Goal: Information Seeking & Learning: Learn about a topic

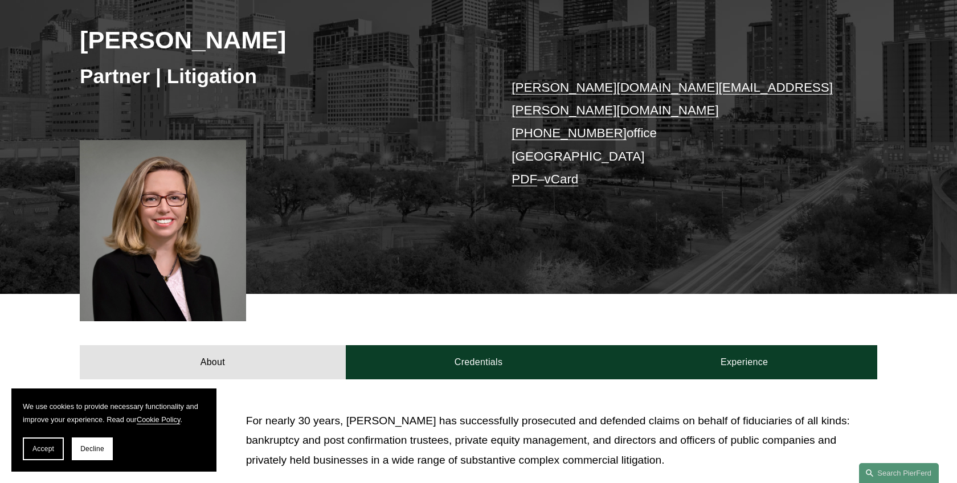
scroll to position [399, 0]
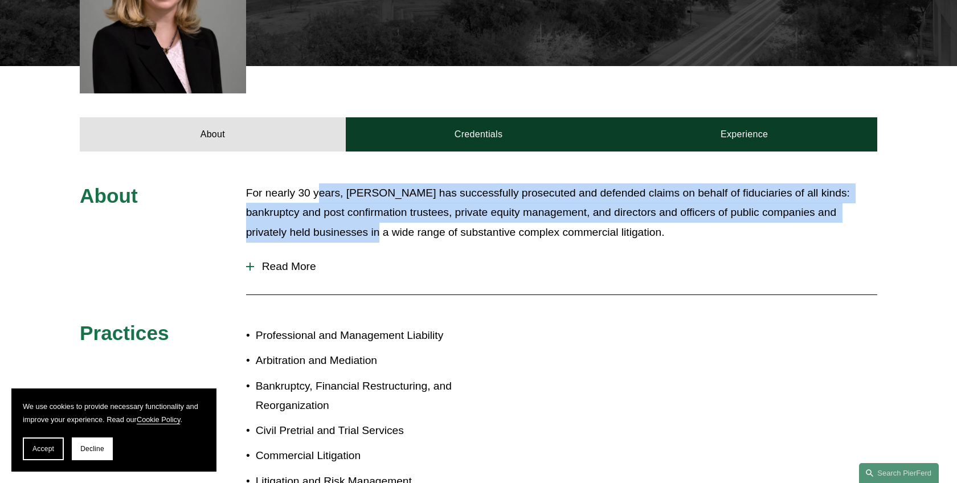
drag, startPoint x: 317, startPoint y: 171, endPoint x: 348, endPoint y: 215, distance: 53.6
click at [348, 215] on div "About For nearly 30 years, [PERSON_NAME] has successfully prosecuted and defend…" at bounding box center [478, 365] width 957 height 427
click at [348, 215] on p "For nearly 30 years, [PERSON_NAME] has successfully prosecuted and defended cla…" at bounding box center [561, 212] width 631 height 59
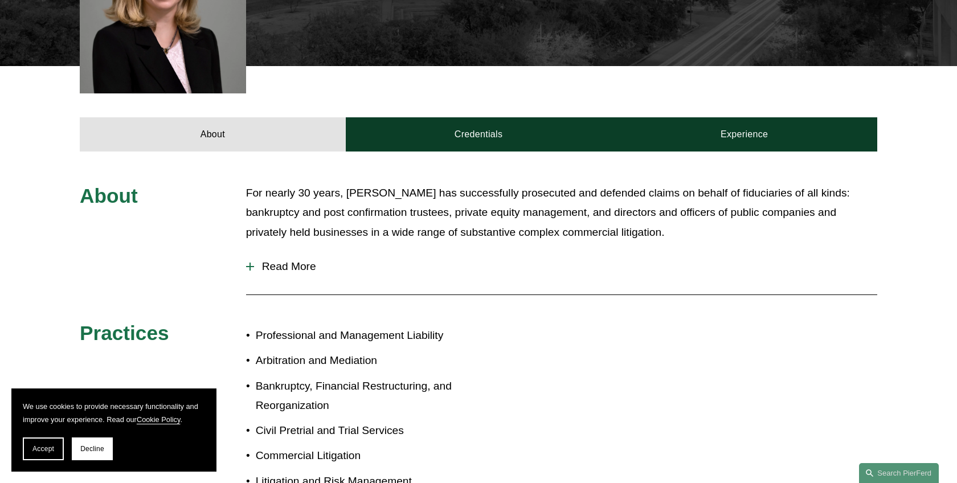
click at [296, 260] on span "Read More" at bounding box center [565, 266] width 623 height 13
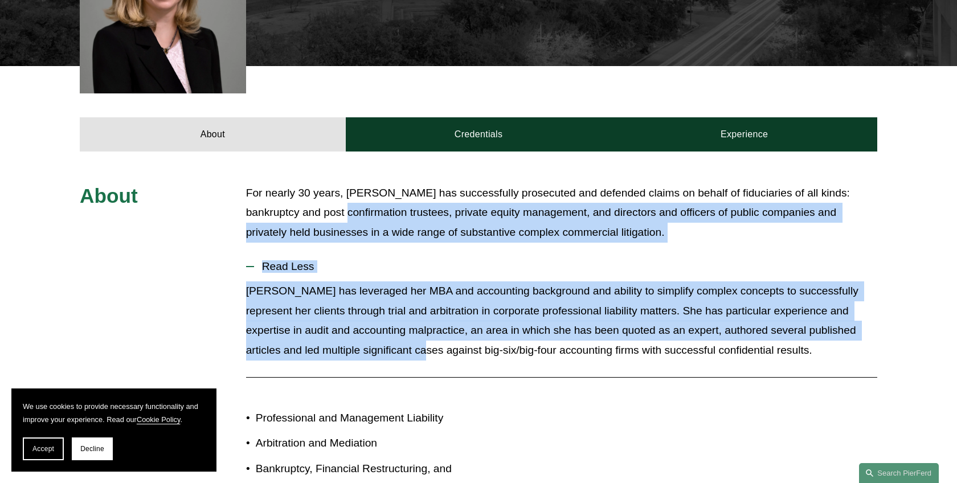
drag, startPoint x: 303, startPoint y: 206, endPoint x: 387, endPoint y: 332, distance: 152.3
click at [387, 332] on div "About For nearly 30 years, [PERSON_NAME] has successfully prosecuted and defend…" at bounding box center [478, 406] width 957 height 446
click at [387, 332] on p "[PERSON_NAME] has leveraged her MBA and accounting background and ability to si…" at bounding box center [561, 320] width 631 height 79
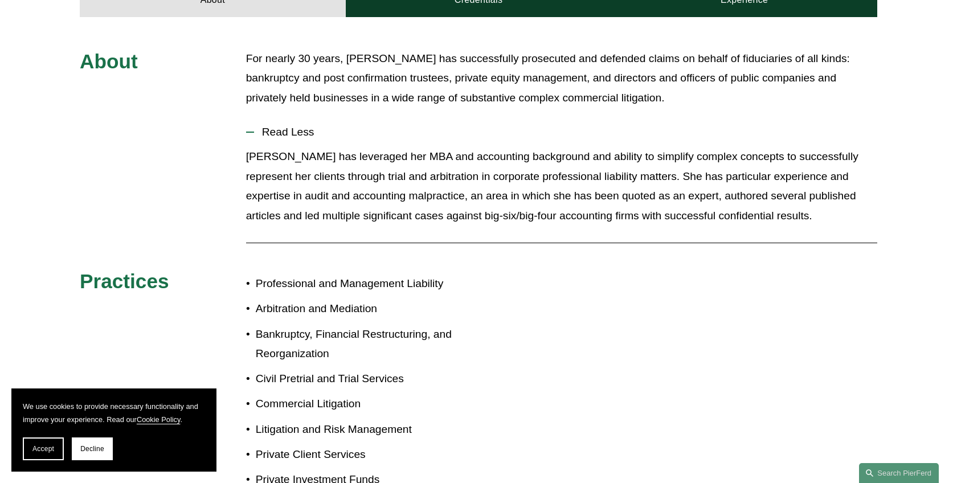
scroll to position [362, 0]
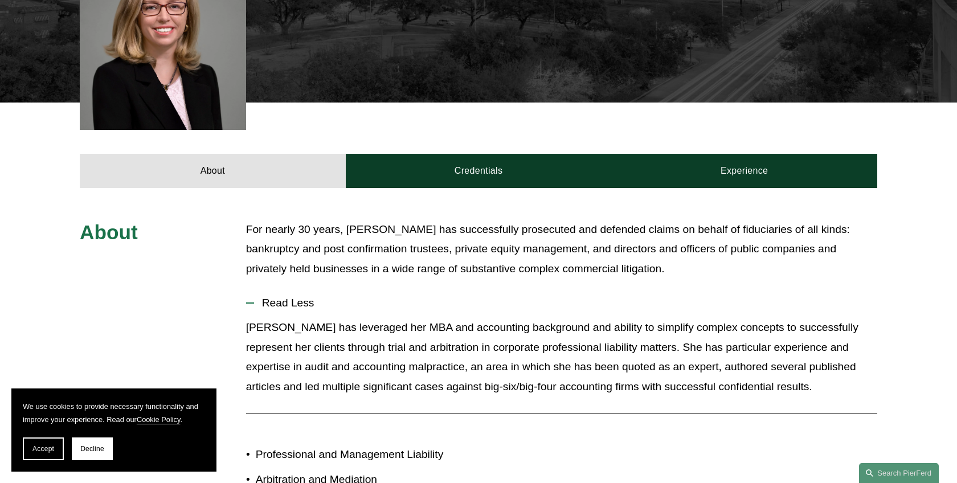
click at [399, 130] on div "About Credentials Experience" at bounding box center [478, 145] width 957 height 85
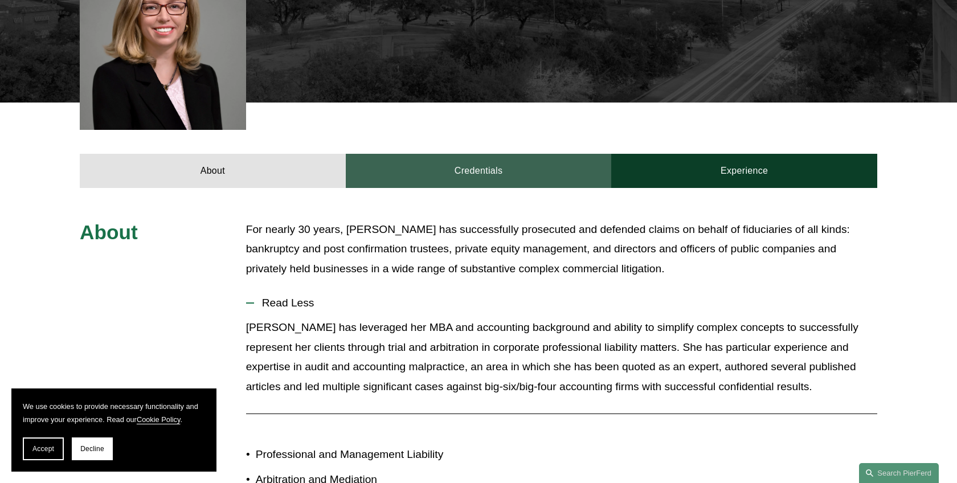
click at [416, 157] on link "Credentials" at bounding box center [479, 171] width 266 height 34
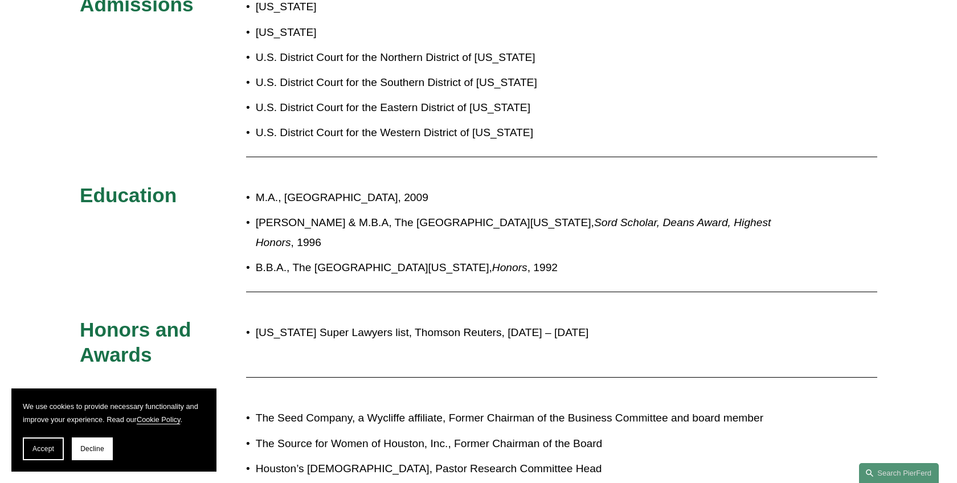
scroll to position [647, 0]
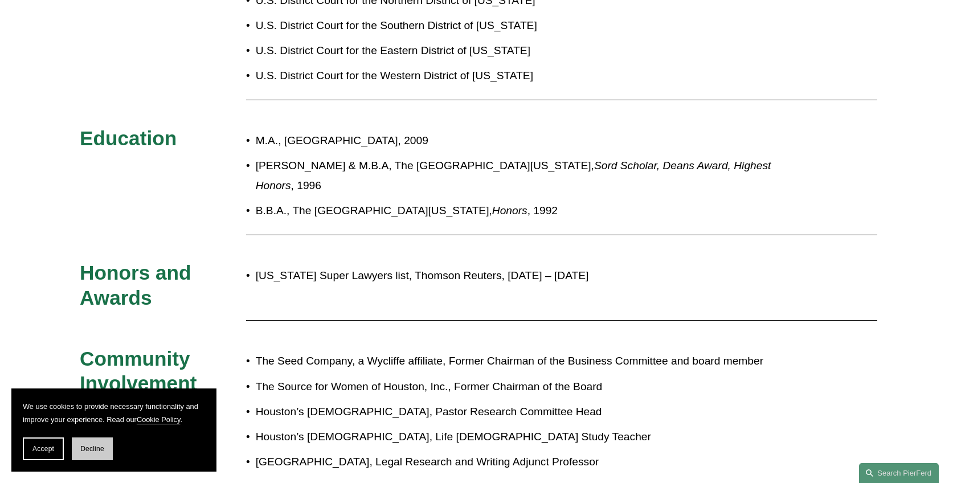
click at [90, 448] on span "Decline" at bounding box center [92, 449] width 24 height 8
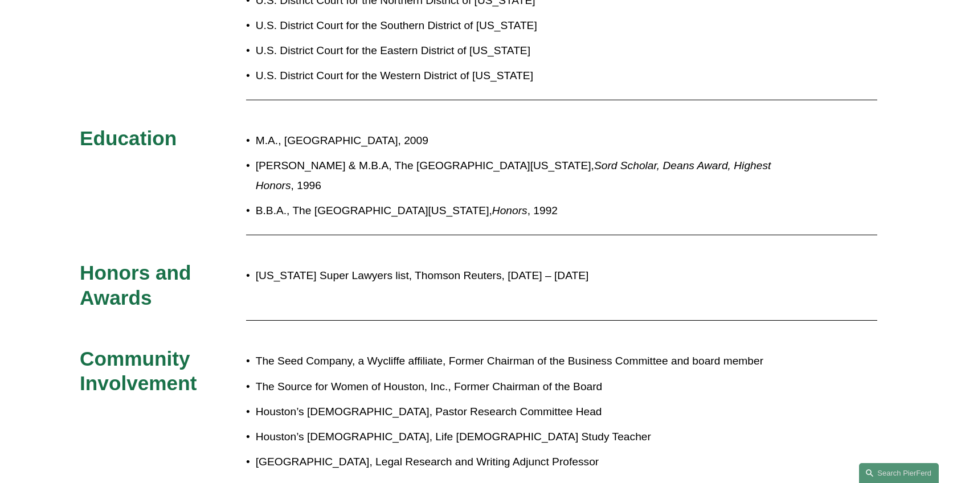
click at [445, 165] on ul "M.A., [GEOGRAPHIC_DATA], 2009 [PERSON_NAME] & M.B.A, The [GEOGRAPHIC_DATA][US_S…" at bounding box center [512, 175] width 532 height 89
click at [450, 164] on ul "M.A., [GEOGRAPHIC_DATA], 2009 [PERSON_NAME] & M.B.A, The [GEOGRAPHIC_DATA][US_S…" at bounding box center [512, 175] width 532 height 89
click at [439, 140] on ul "M.A., [GEOGRAPHIC_DATA], 2009 [PERSON_NAME] & M.B.A, The [GEOGRAPHIC_DATA][US_S…" at bounding box center [512, 175] width 532 height 89
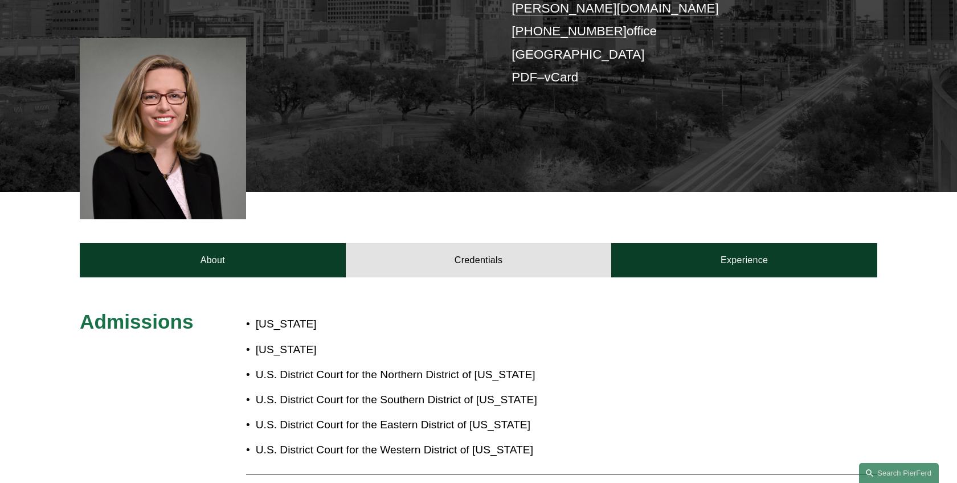
scroll to position [216, 0]
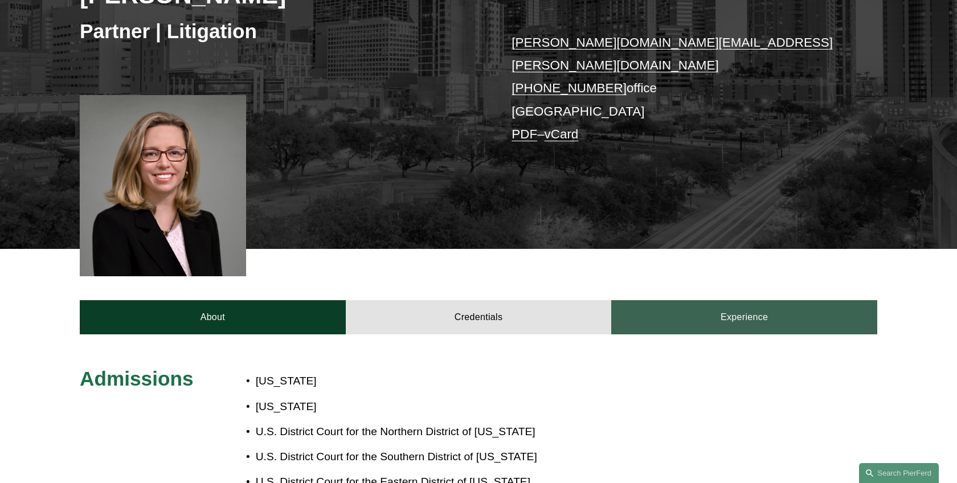
click at [729, 300] on link "Experience" at bounding box center [744, 317] width 266 height 34
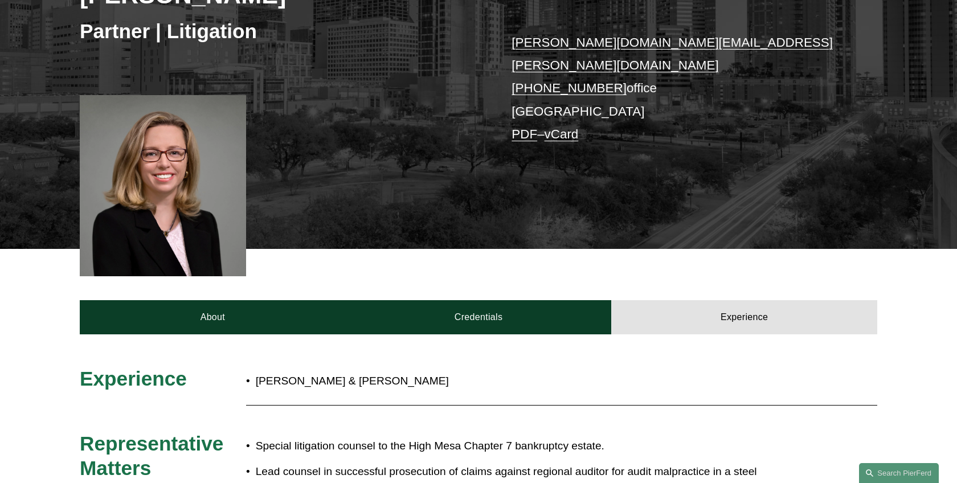
scroll to position [501, 0]
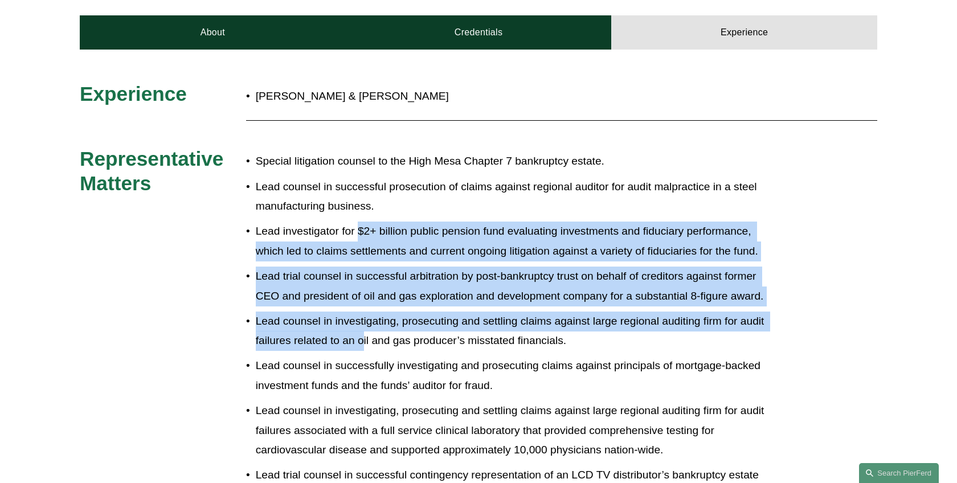
click at [364, 325] on p "Lead counsel in investigating, prosecuting and settling claims against large re…" at bounding box center [517, 331] width 522 height 39
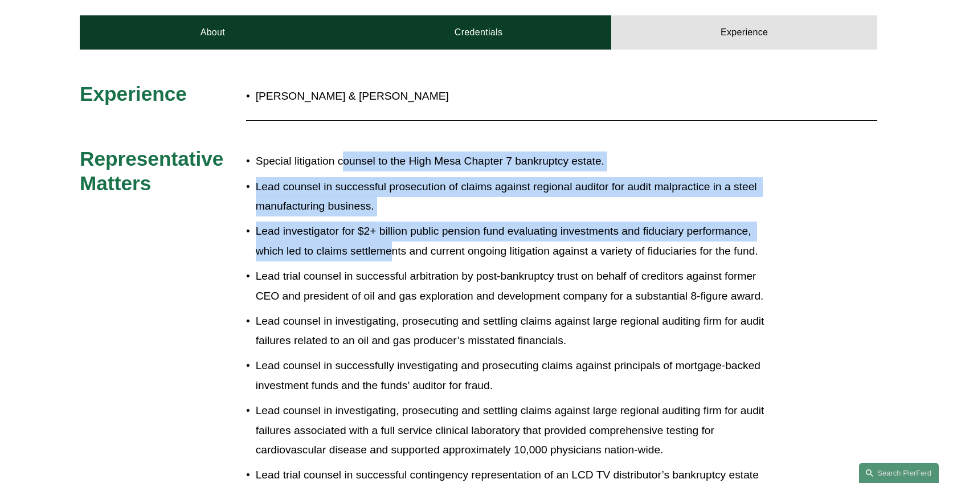
drag, startPoint x: 342, startPoint y: 152, endPoint x: 393, endPoint y: 235, distance: 97.9
click at [393, 235] on p "Lead investigator for $2+ billion public pension fund evaluating investments an…" at bounding box center [517, 241] width 522 height 39
drag, startPoint x: 393, startPoint y: 235, endPoint x: 383, endPoint y: 140, distance: 96.2
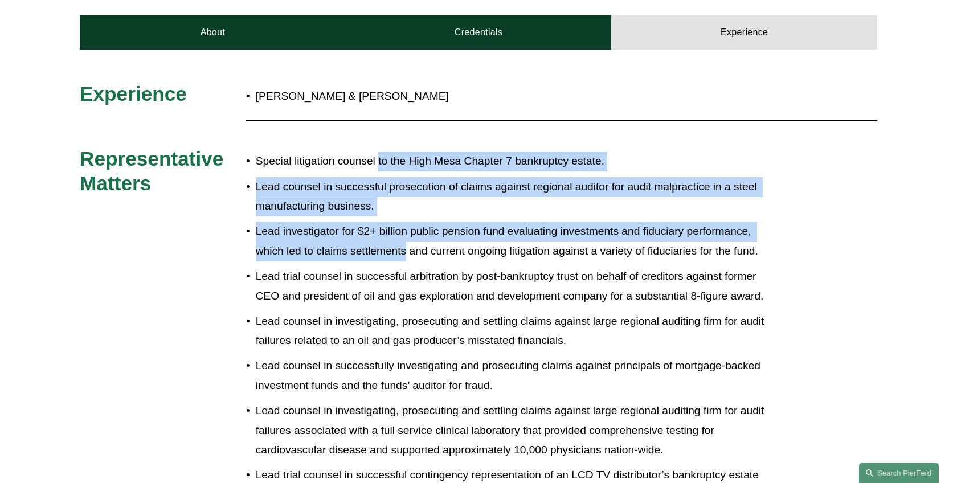
drag, startPoint x: 383, startPoint y: 140, endPoint x: 457, endPoint y: 240, distance: 124.3
click at [457, 240] on p "Lead investigator for $2+ billion public pension fund evaluating investments an…" at bounding box center [517, 241] width 522 height 39
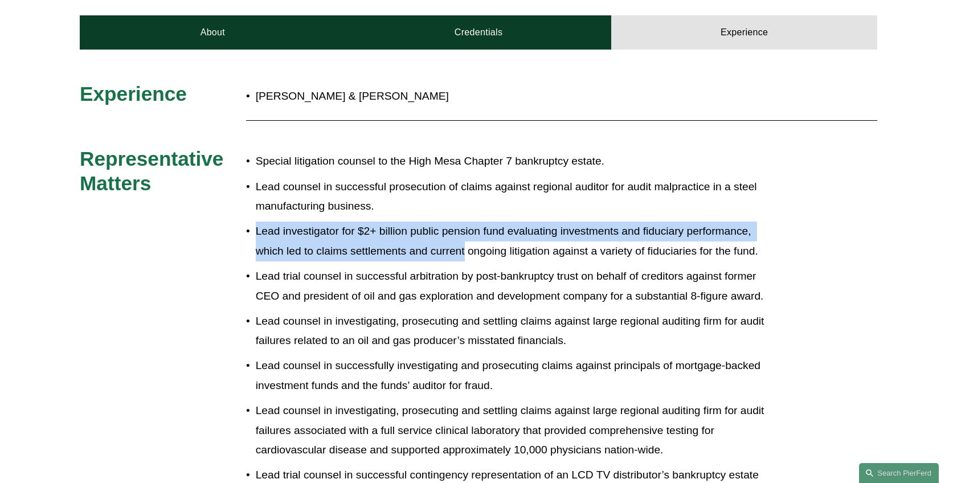
drag, startPoint x: 457, startPoint y: 240, endPoint x: 433, endPoint y: 180, distance: 64.4
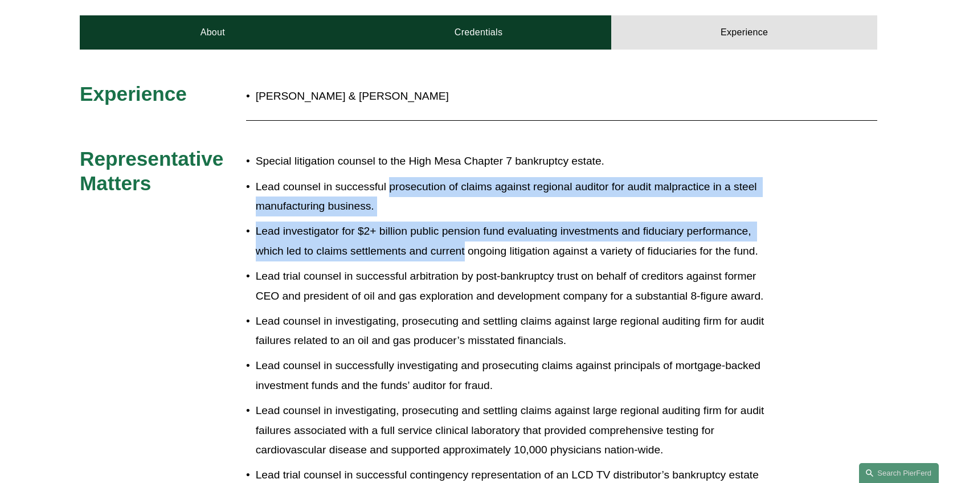
click at [433, 180] on p "Lead counsel in successful prosecution of claims against regional auditor for a…" at bounding box center [517, 196] width 522 height 39
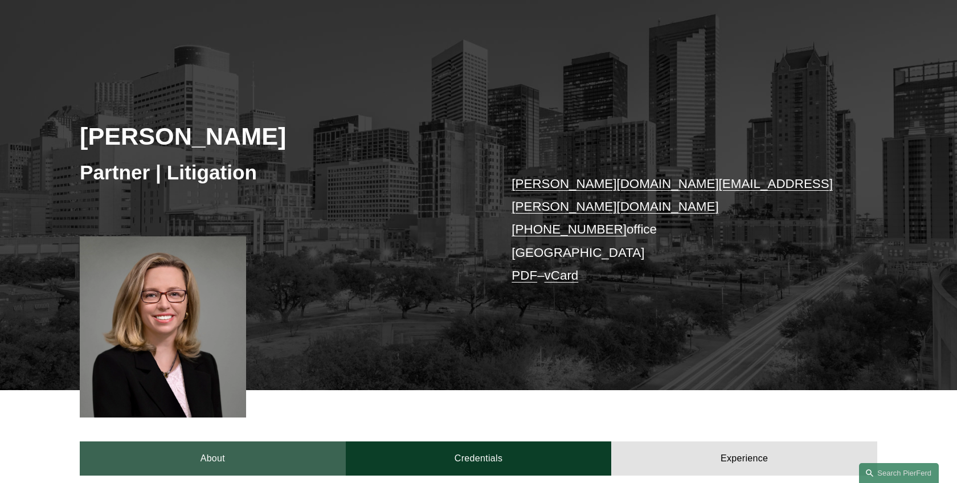
scroll to position [416, 0]
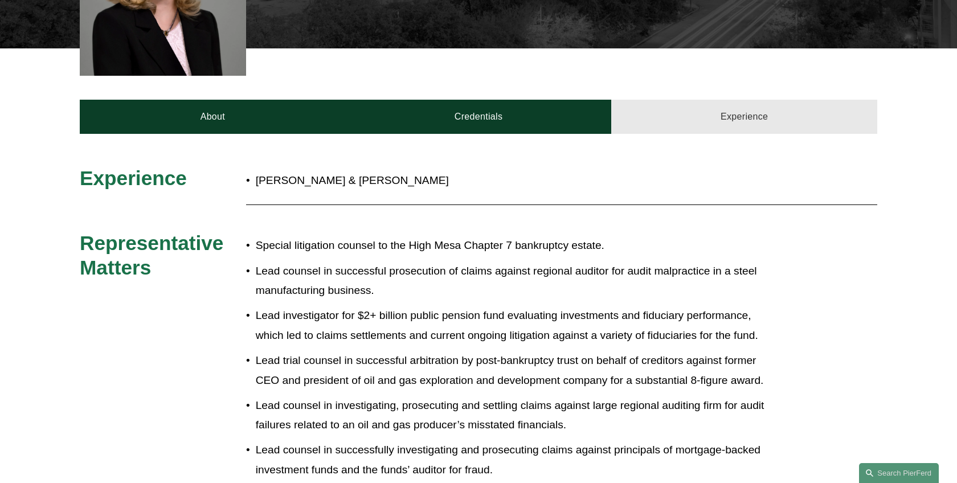
click at [635, 105] on link "Experience" at bounding box center [744, 117] width 266 height 34
